Goal: Task Accomplishment & Management: Use online tool/utility

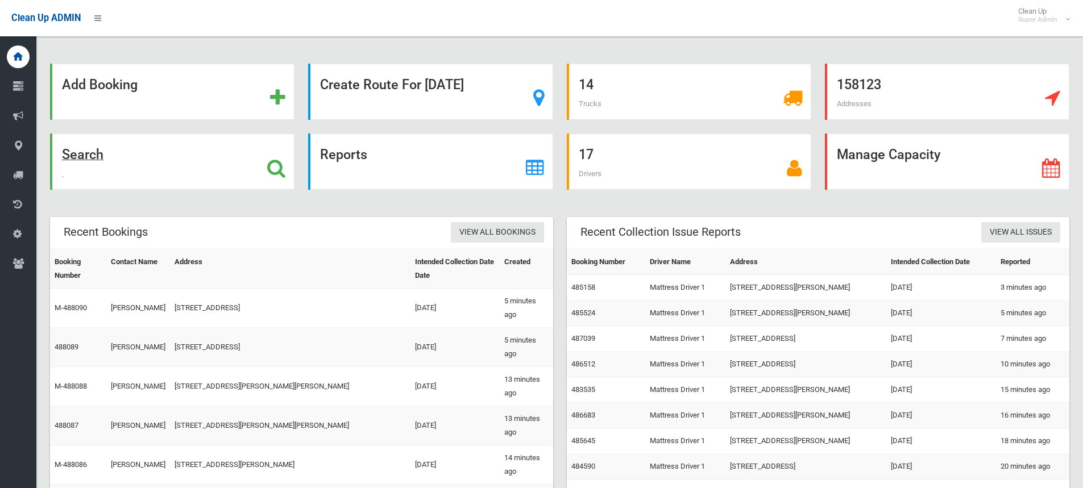
click at [273, 161] on icon at bounding box center [276, 168] width 18 height 19
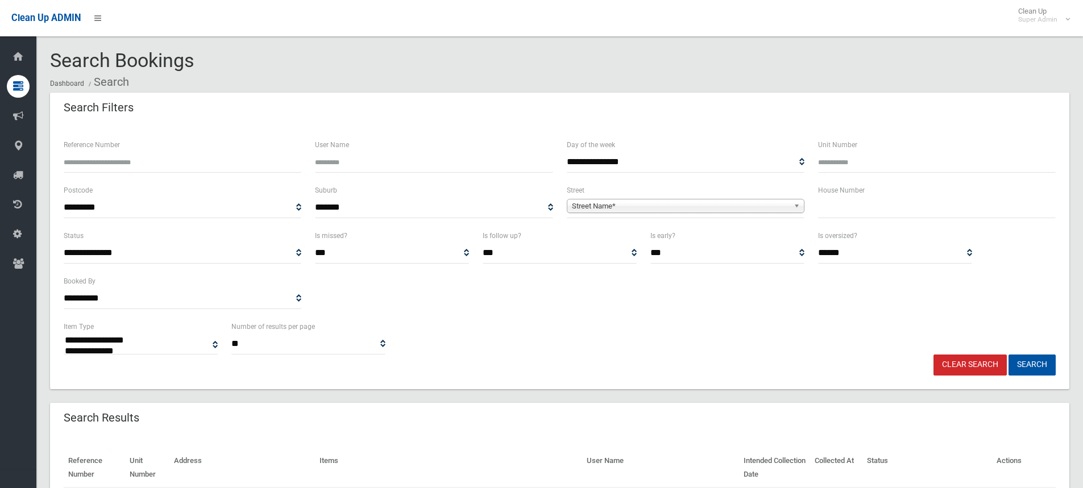
select select
click at [862, 202] on input "text" at bounding box center [937, 207] width 238 height 21
type input "*"
click at [627, 204] on span "Street Name*" at bounding box center [680, 207] width 217 height 14
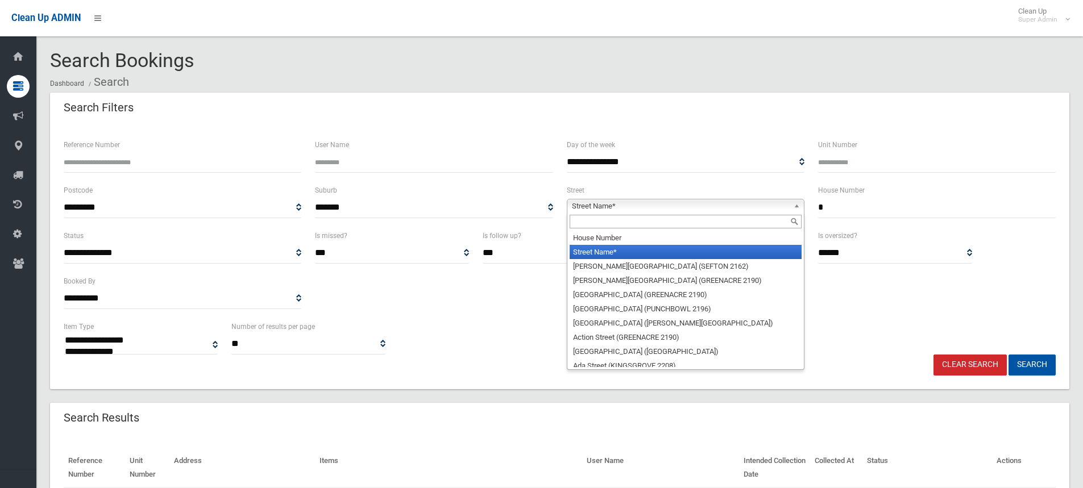
click at [622, 221] on input "text" at bounding box center [686, 222] width 232 height 14
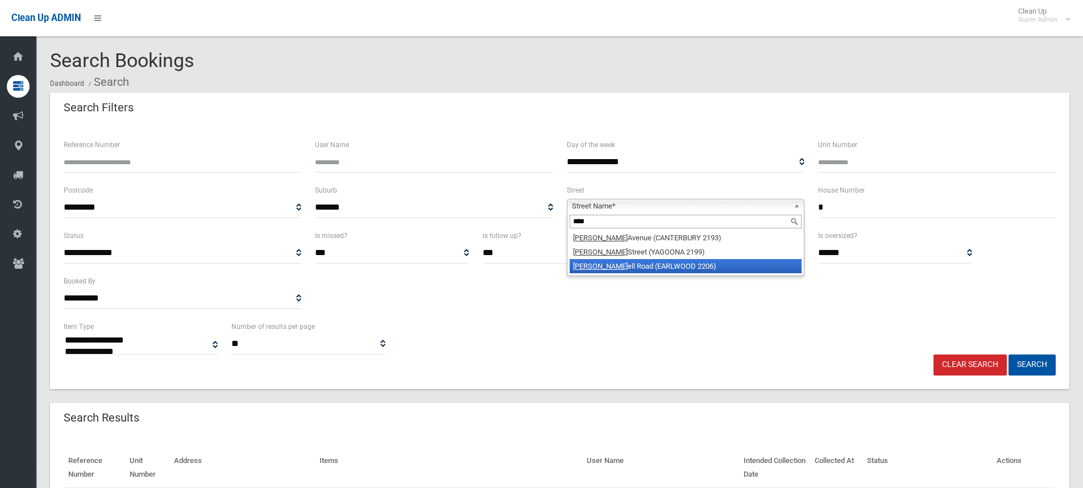
type input "****"
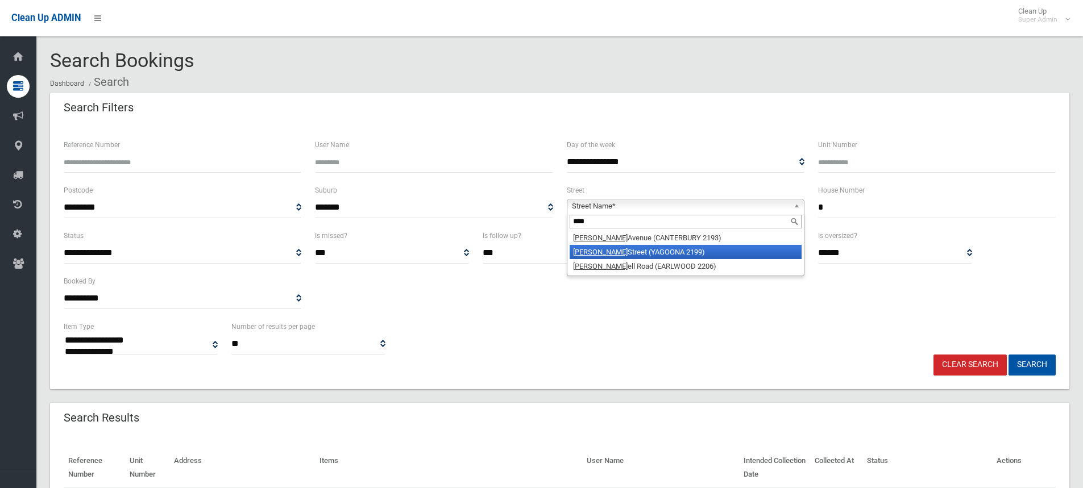
click at [640, 254] on li "[PERSON_NAME][GEOGRAPHIC_DATA] (YAGOONA 2199)" at bounding box center [686, 252] width 232 height 14
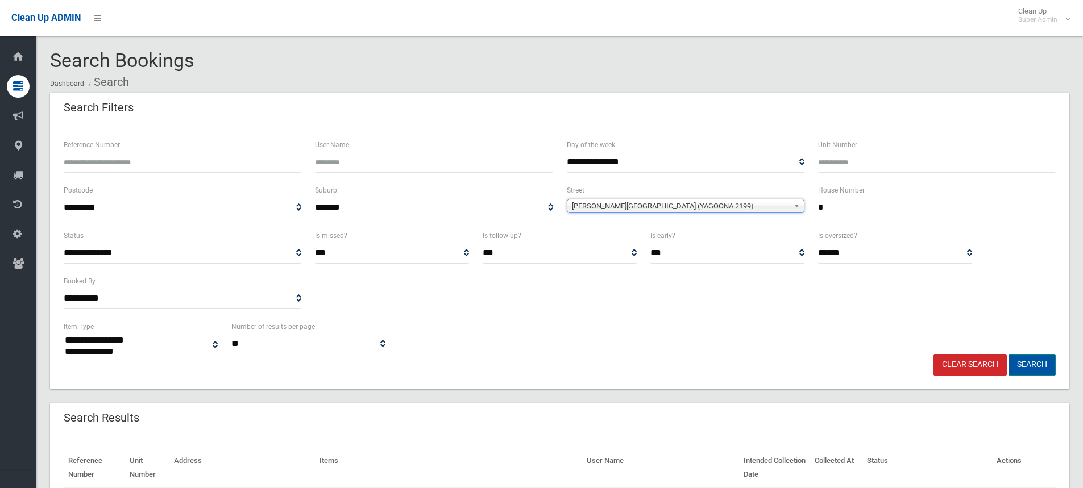
click at [1045, 363] on button "Search" at bounding box center [1032, 365] width 47 height 21
select select
click at [617, 316] on div "**********" at bounding box center [560, 274] width 1006 height 91
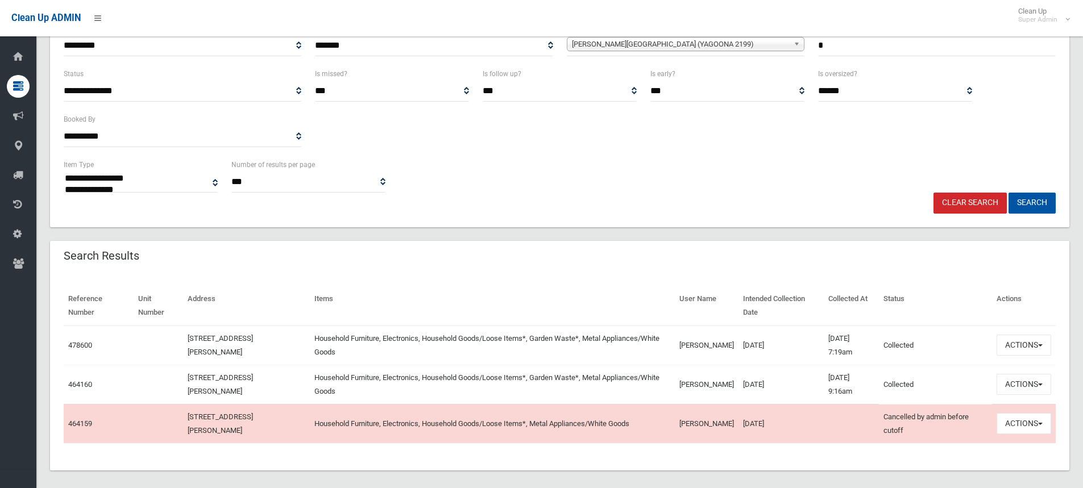
scroll to position [172, 0]
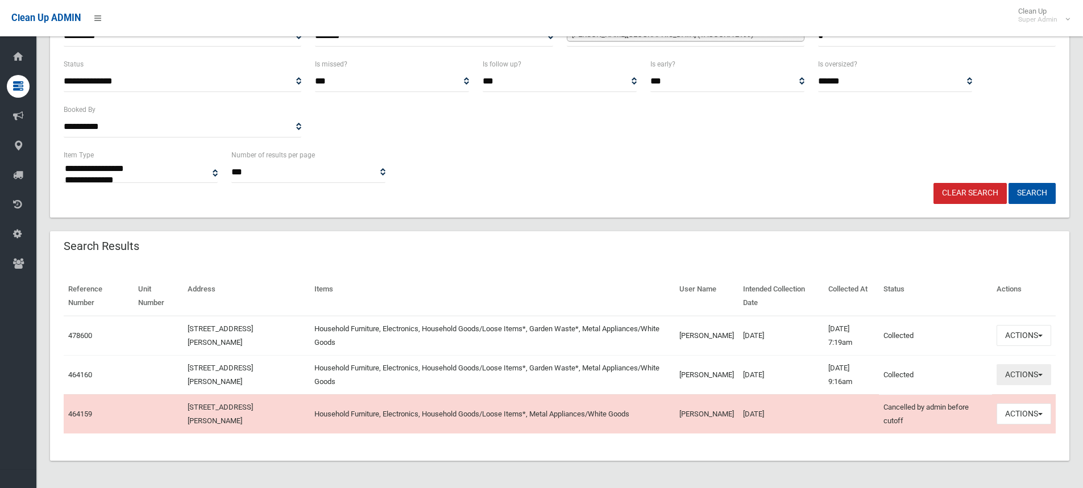
click at [1043, 372] on button "Actions" at bounding box center [1024, 374] width 55 height 21
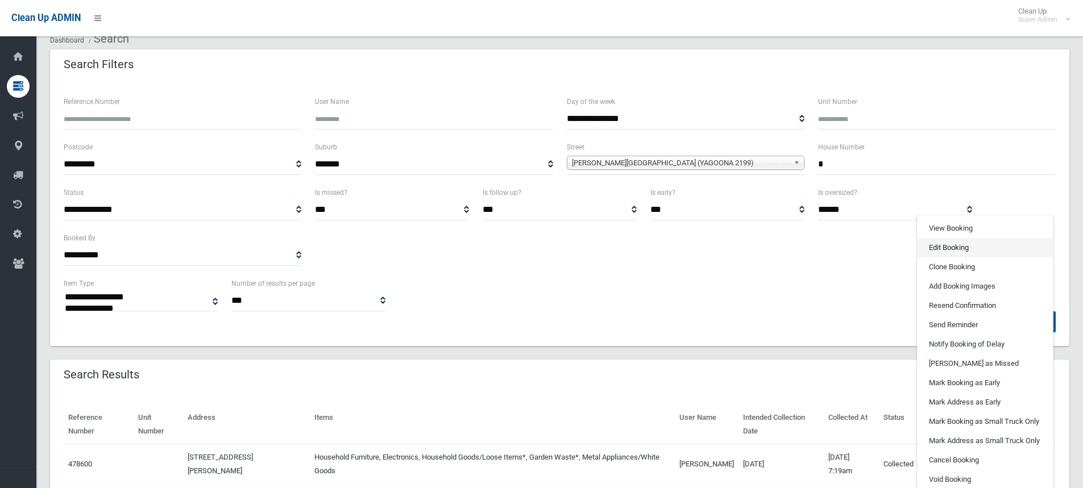
scroll to position [1, 0]
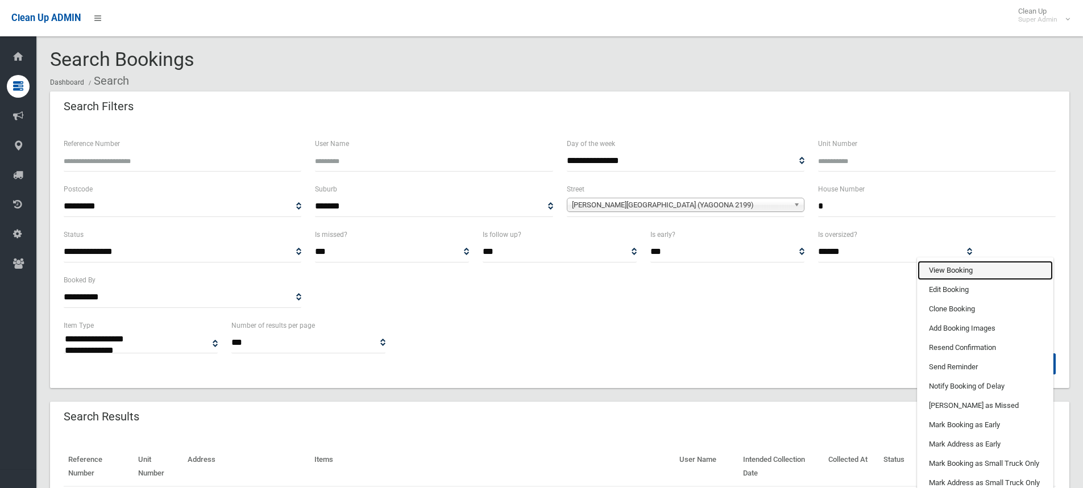
click at [976, 270] on link "View Booking" at bounding box center [985, 270] width 135 height 19
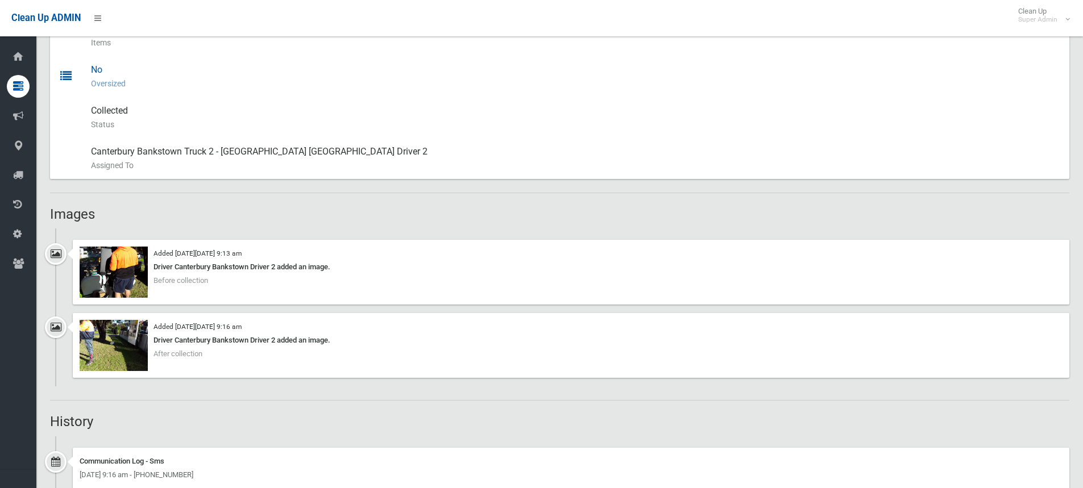
scroll to position [625, 0]
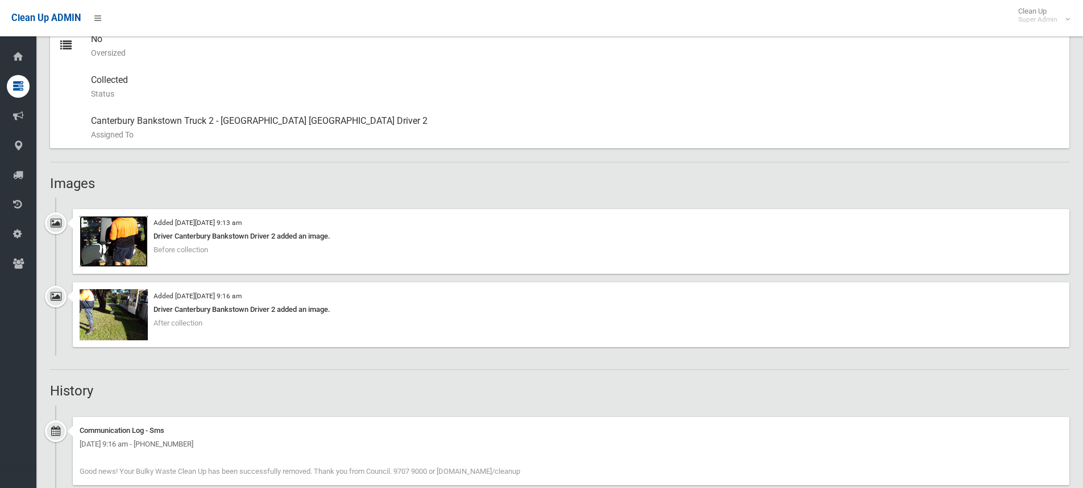
click at [111, 239] on img at bounding box center [114, 241] width 68 height 51
click at [118, 311] on img at bounding box center [114, 314] width 68 height 51
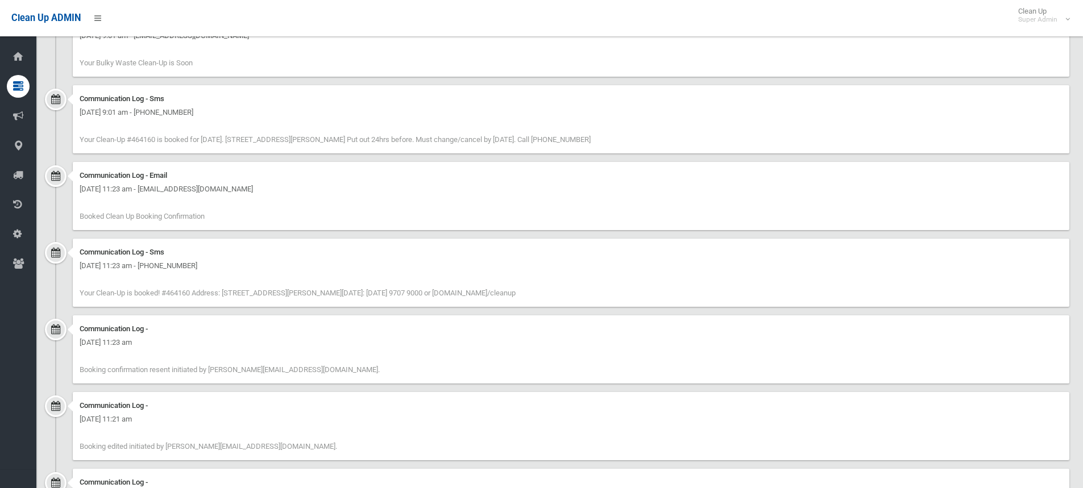
scroll to position [1189, 0]
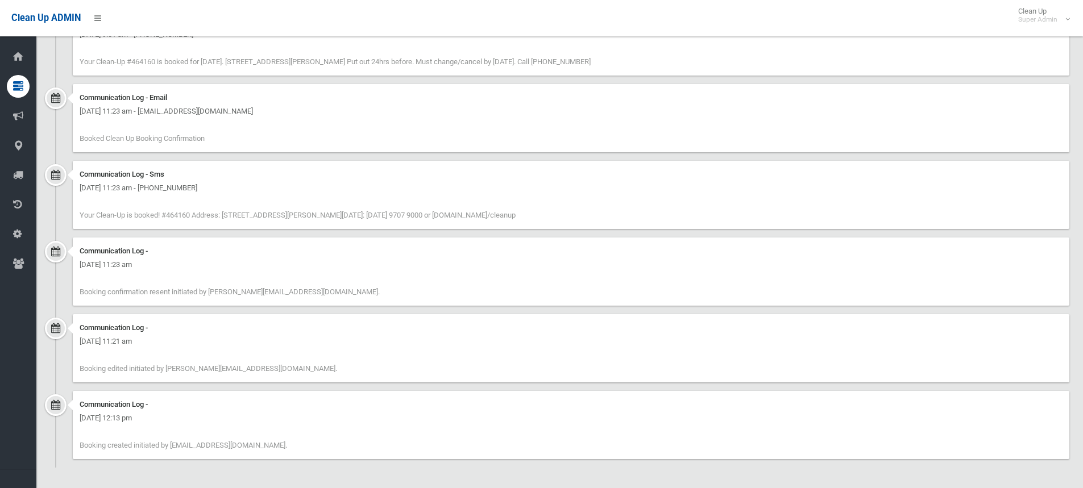
click at [420, 399] on div "Communication Log -" at bounding box center [571, 405] width 983 height 14
